Goal: Check status

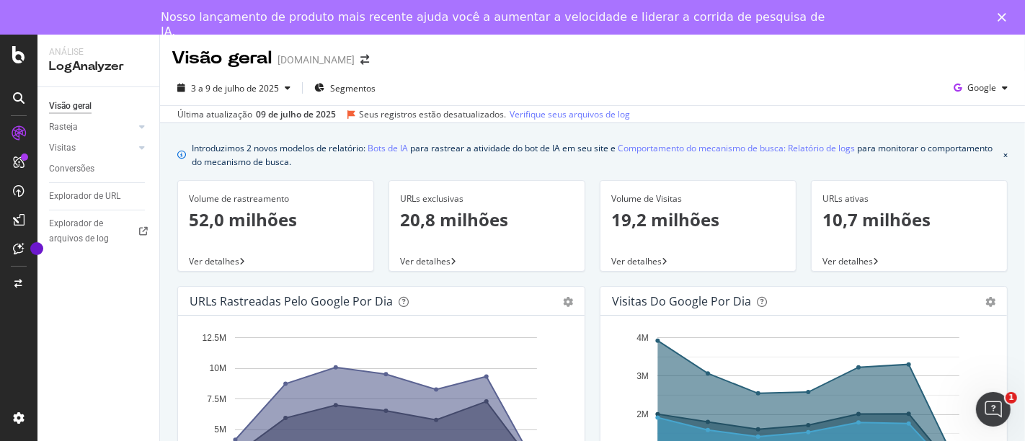
click at [484, 295] on div "URLs rastreadas pelo Google por dia" at bounding box center [366, 301] width 352 height 14
click at [326, 308] on div "URLs rastreadas pelo Google por dia Área Mesa" at bounding box center [381, 301] width 406 height 29
click at [563, 297] on icon "engrenagem" at bounding box center [568, 302] width 10 height 10
click at [424, 295] on div "URLs rastreadas pelo Google por dia" at bounding box center [366, 301] width 352 height 14
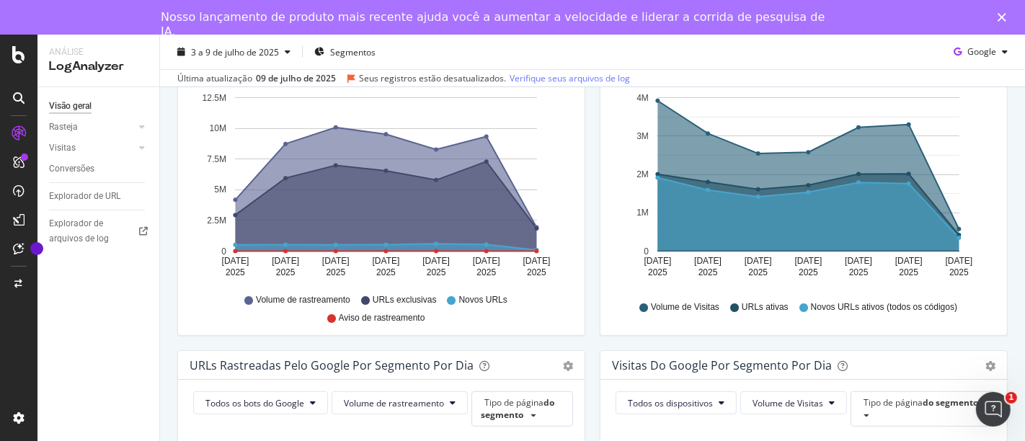
click at [403, 302] on font "URLs exclusivas" at bounding box center [405, 300] width 64 height 10
click at [88, 147] on link "Visitas" at bounding box center [92, 148] width 86 height 15
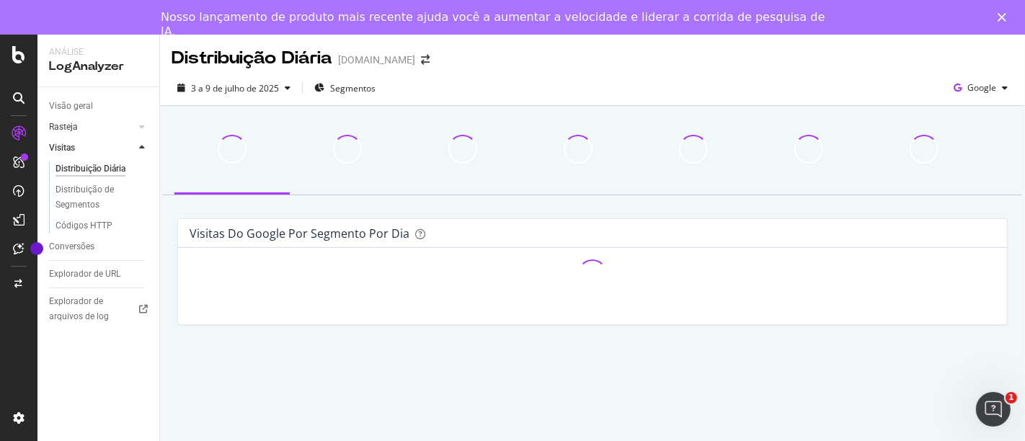
click at [80, 128] on link "Rasteja" at bounding box center [92, 127] width 86 height 15
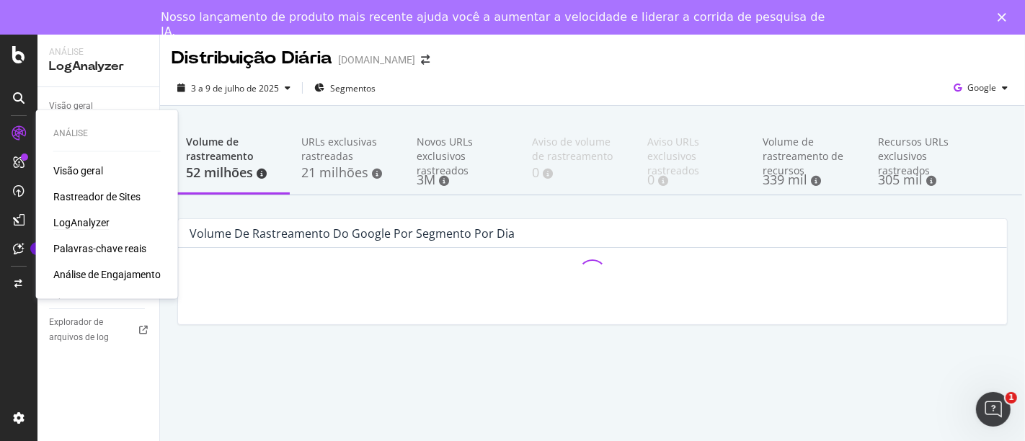
click at [92, 217] on font "LogAnalyzer" at bounding box center [81, 223] width 56 height 12
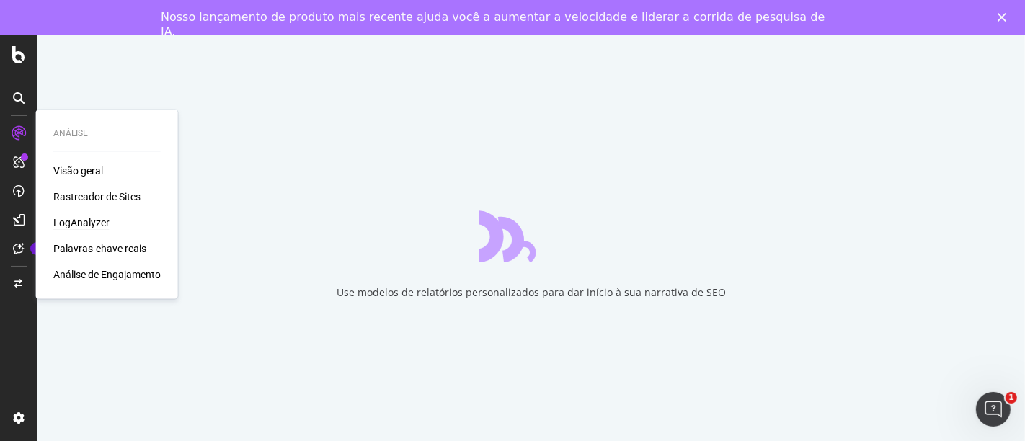
click at [74, 217] on font "LogAnalyzer" at bounding box center [81, 223] width 56 height 12
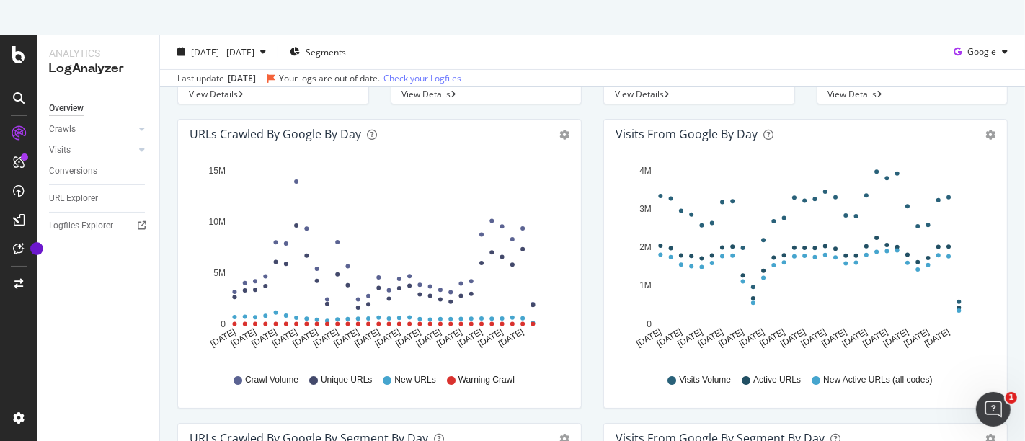
scroll to position [160, 0]
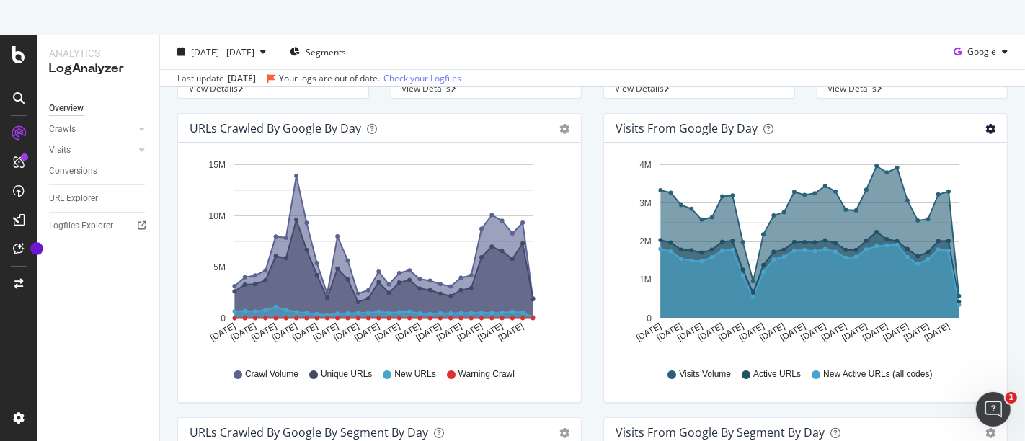
click at [569, 130] on icon "gear" at bounding box center [564, 129] width 10 height 10
click at [762, 114] on div "Visits from Google by day Area Table" at bounding box center [805, 128] width 403 height 29
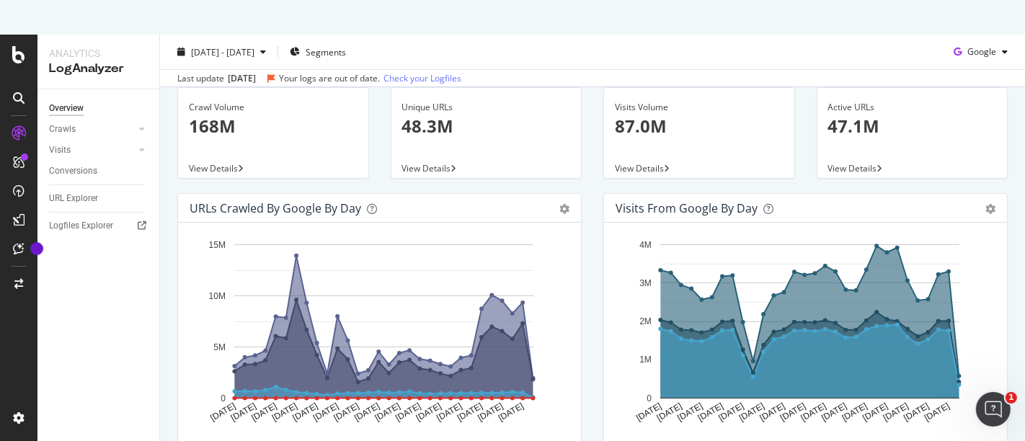
click at [342, 77] on div "Your logs are out of date." at bounding box center [329, 77] width 101 height 13
click at [423, 82] on link "Check your Logfiles" at bounding box center [422, 77] width 78 height 13
